Goal: Obtain resource: Obtain resource

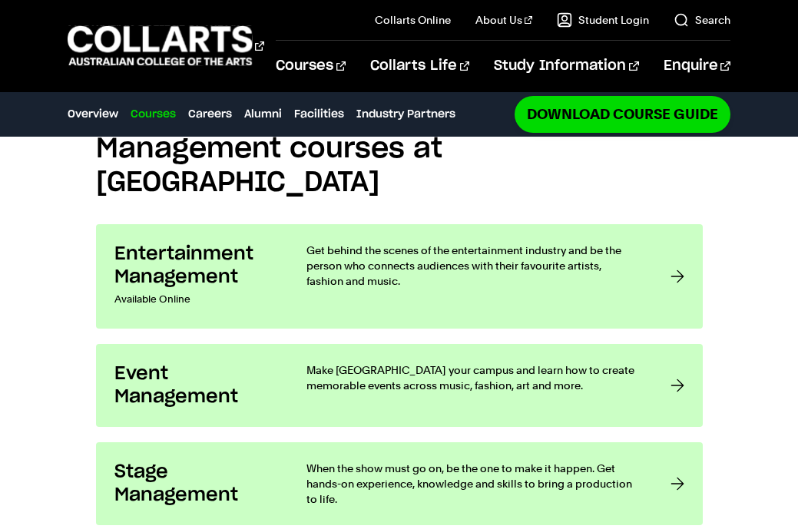
scroll to position [1286, 0]
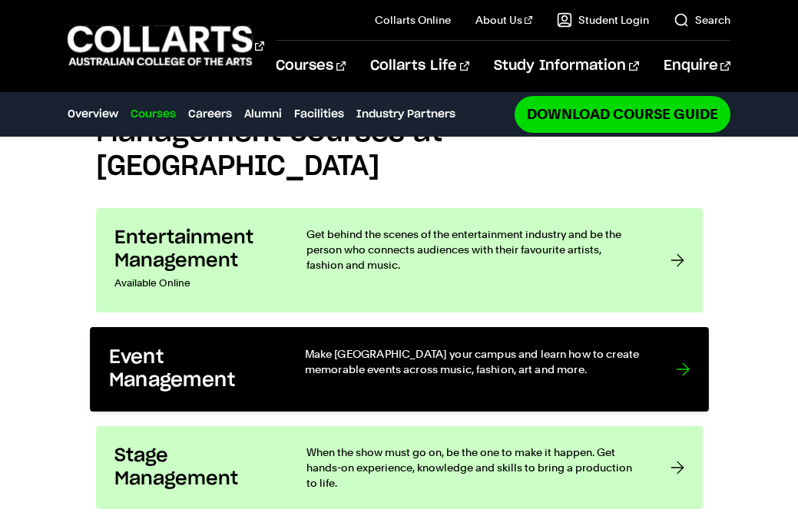
click at [679, 346] on div at bounding box center [683, 369] width 14 height 47
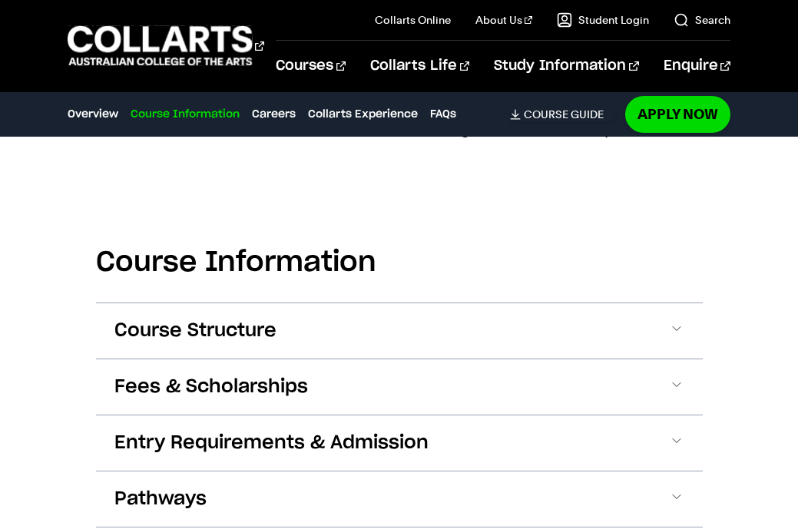
scroll to position [1911, 0]
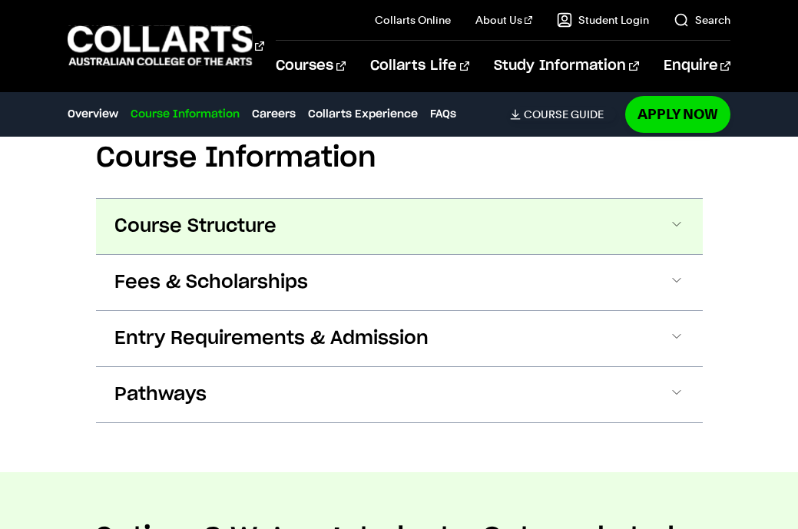
click at [672, 221] on span at bounding box center [676, 227] width 15 height 20
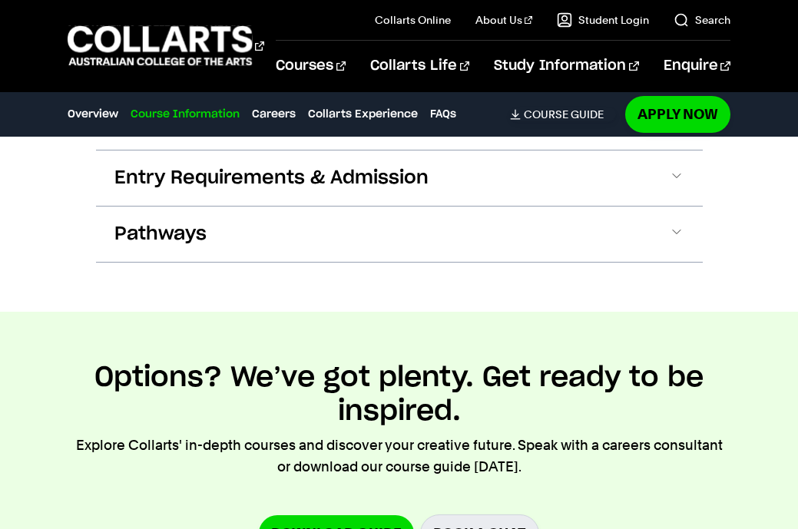
scroll to position [3058, 0]
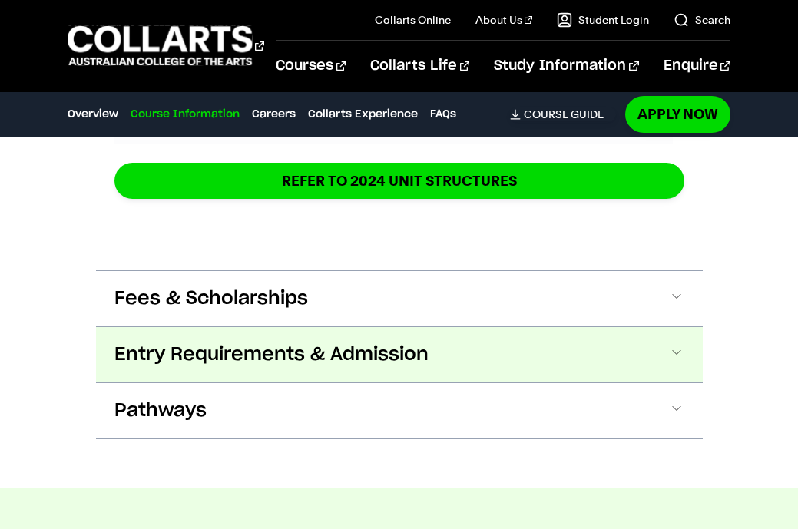
click at [672, 352] on span at bounding box center [676, 355] width 15 height 20
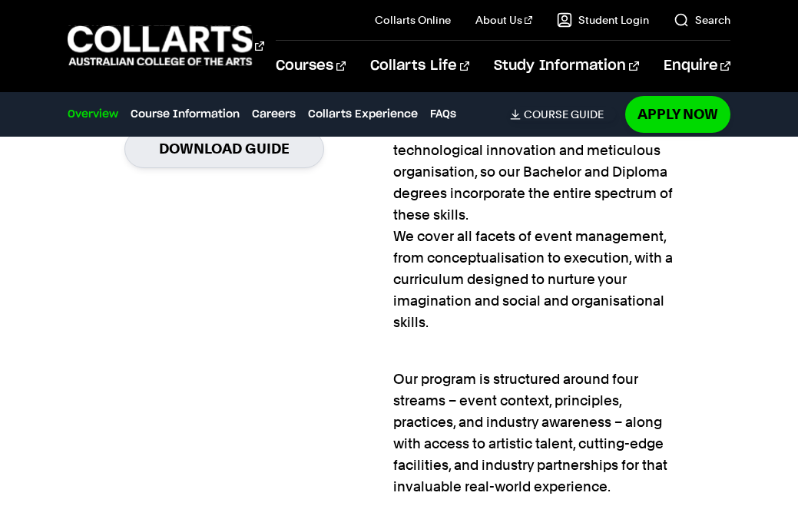
scroll to position [1231, 0]
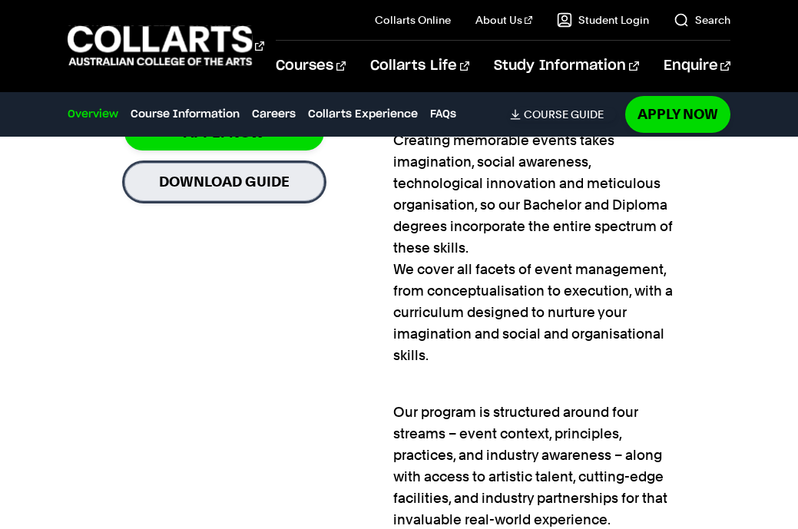
click at [197, 182] on link "Download Guide" at bounding box center [224, 182] width 200 height 38
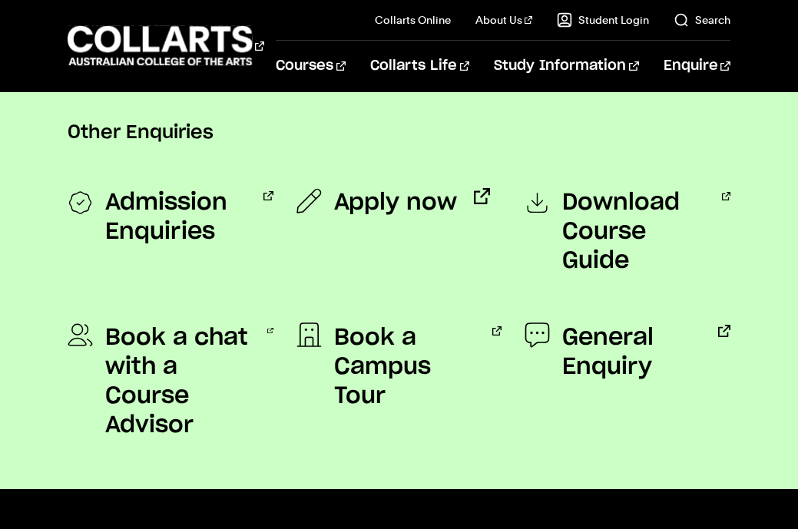
scroll to position [1358, 0]
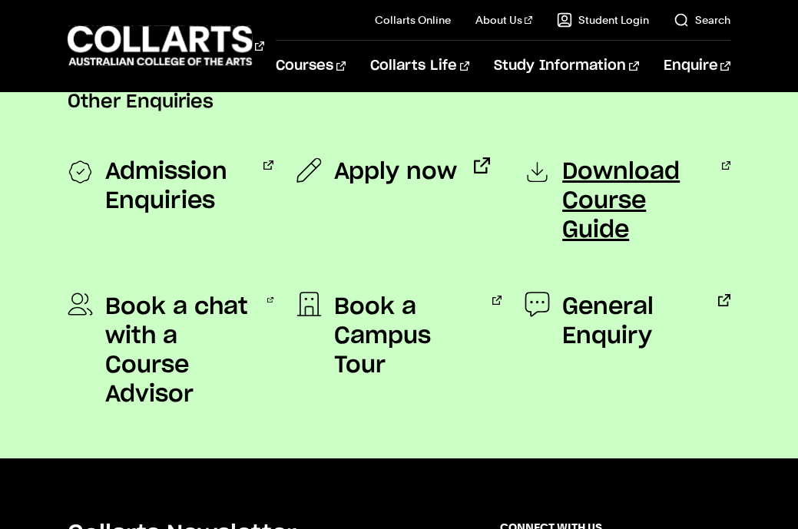
click at [625, 171] on span "Download Course Guide" at bounding box center [633, 202] width 143 height 88
